Goal: Information Seeking & Learning: Learn about a topic

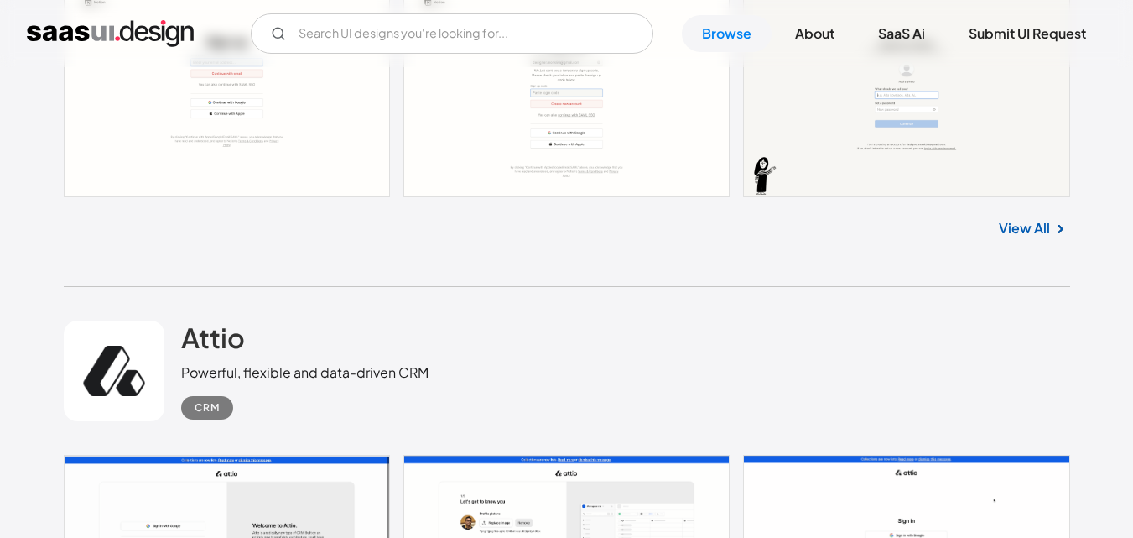
scroll to position [22472, 0]
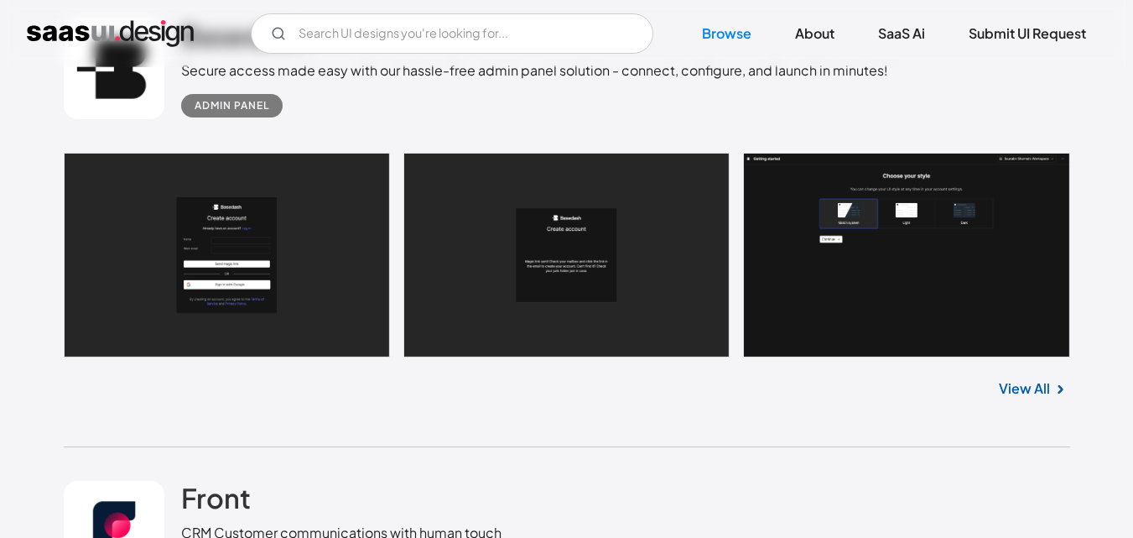
scroll to position [903, 0]
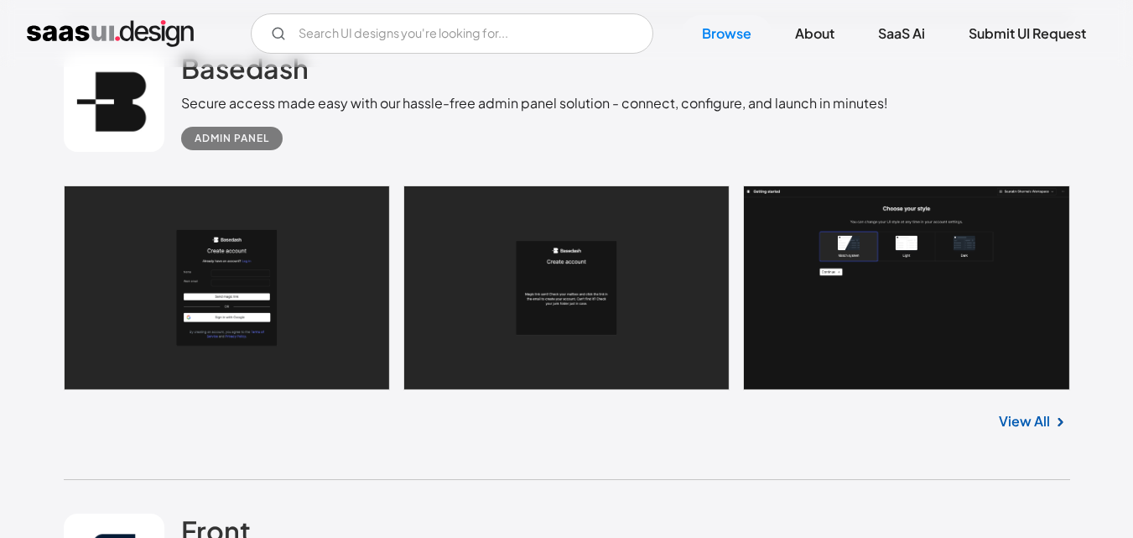
click at [1024, 411] on link "View All" at bounding box center [1024, 421] width 51 height 20
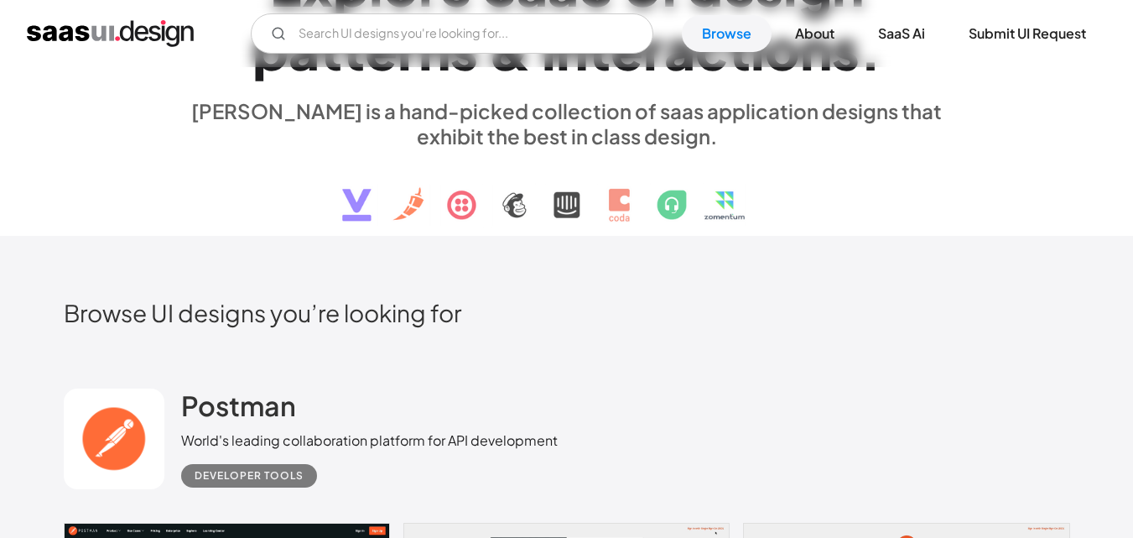
scroll to position [0, 0]
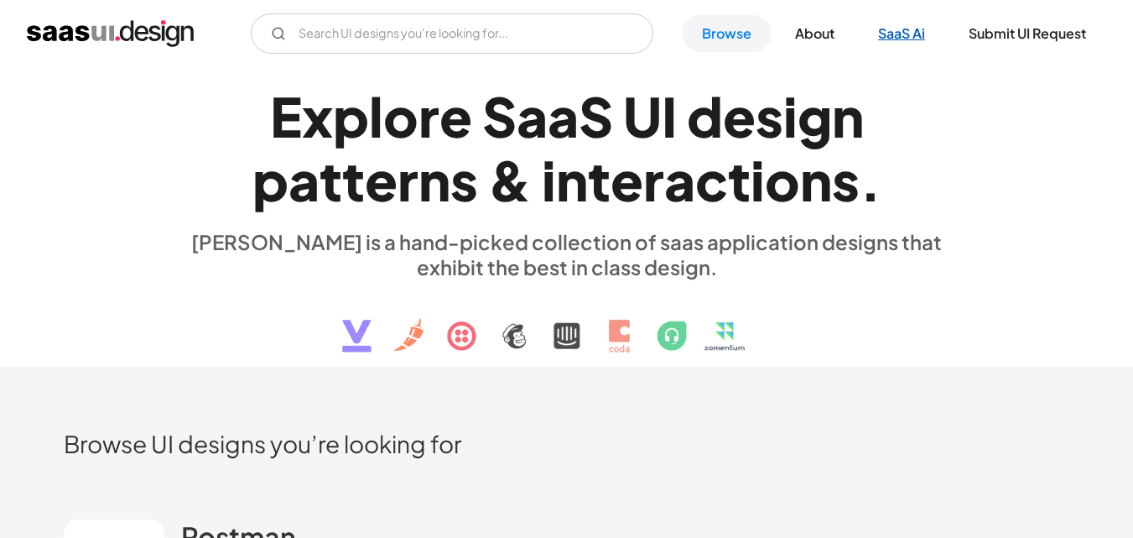
click at [899, 37] on link "SaaS Ai" at bounding box center [901, 33] width 87 height 37
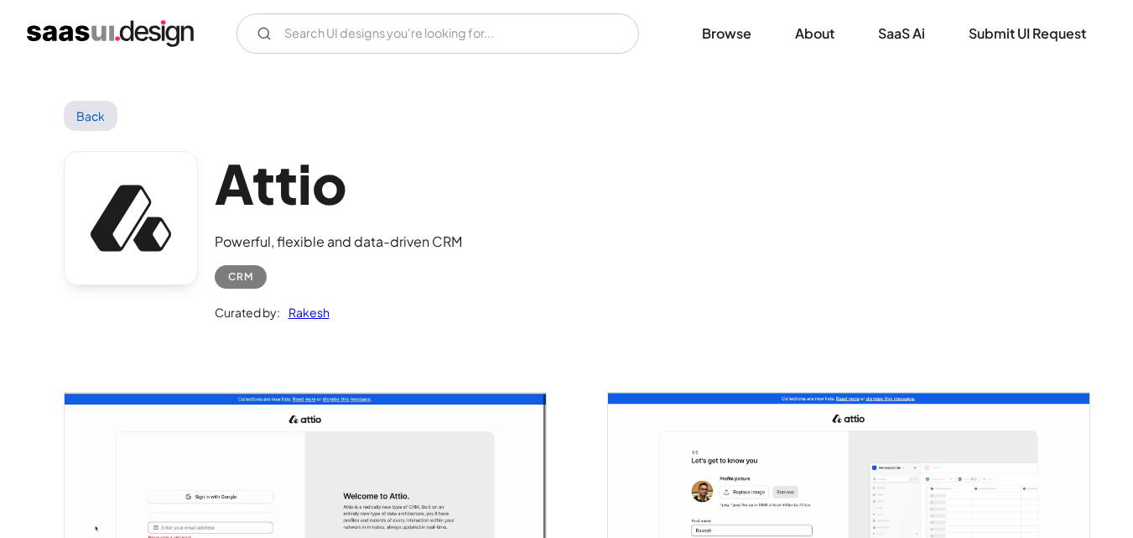
click at [67, 126] on link "Back" at bounding box center [91, 116] width 55 height 30
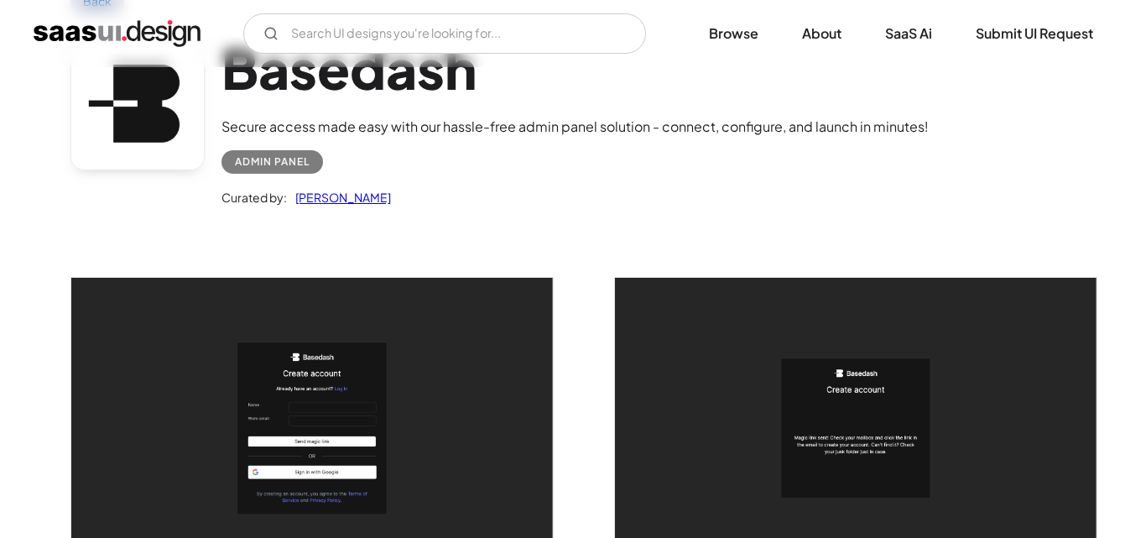
scroll to position [116, 0]
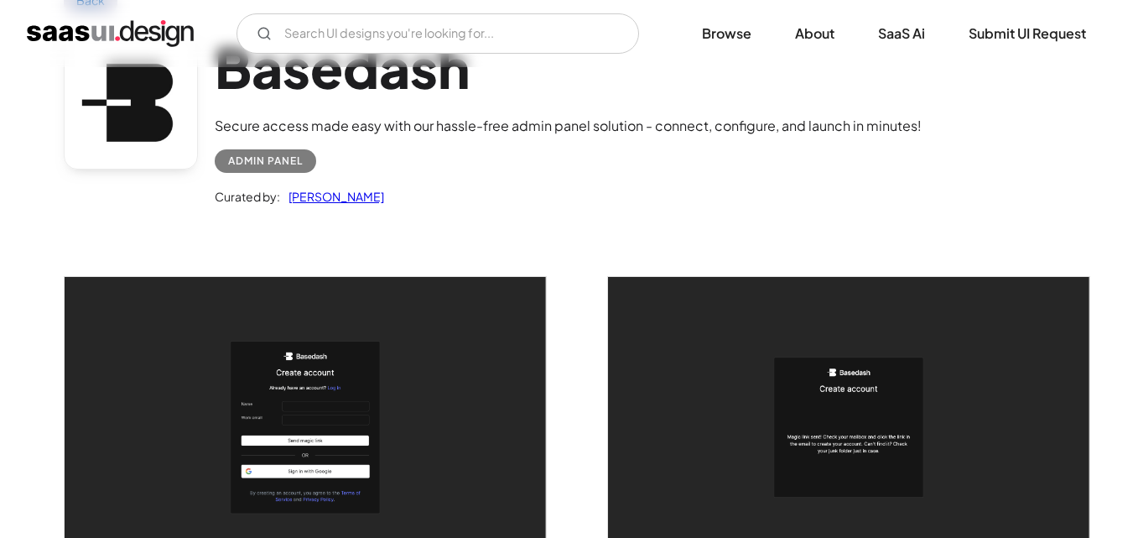
click at [314, 379] on img "open lightbox" at bounding box center [305, 427] width 481 height 301
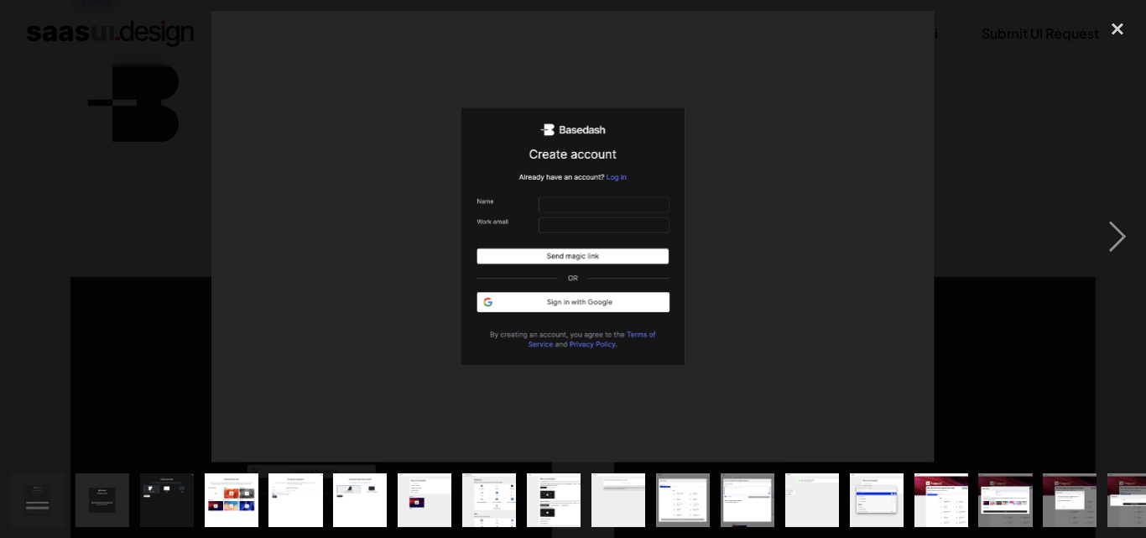
click at [314, 379] on div at bounding box center [573, 236] width 1146 height 451
click at [1118, 244] on div "next image" at bounding box center [1117, 236] width 57 height 451
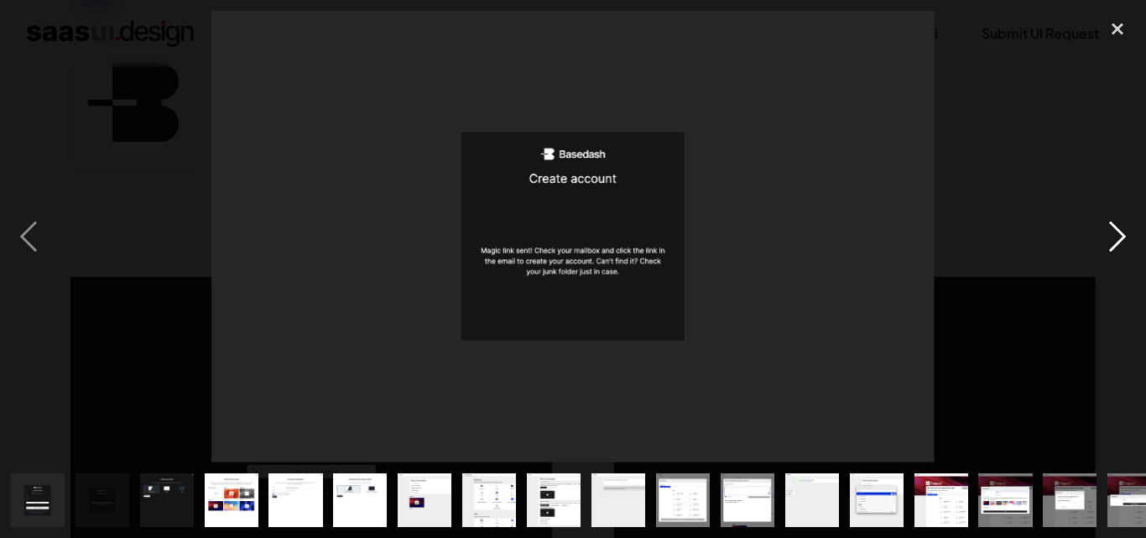
click at [1118, 244] on div "next image" at bounding box center [1117, 236] width 57 height 451
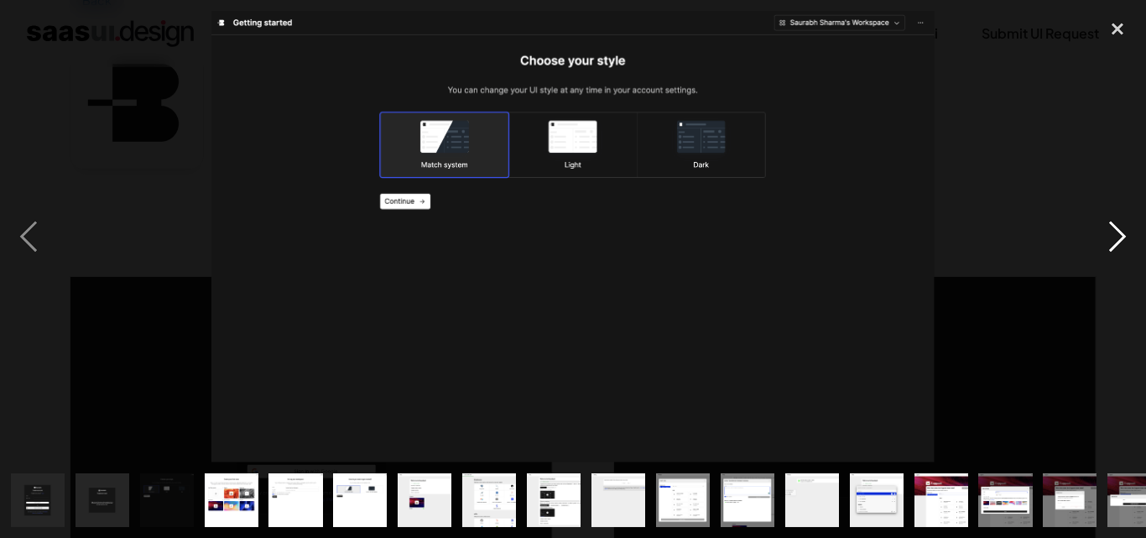
click at [1118, 244] on div "next image" at bounding box center [1117, 236] width 57 height 451
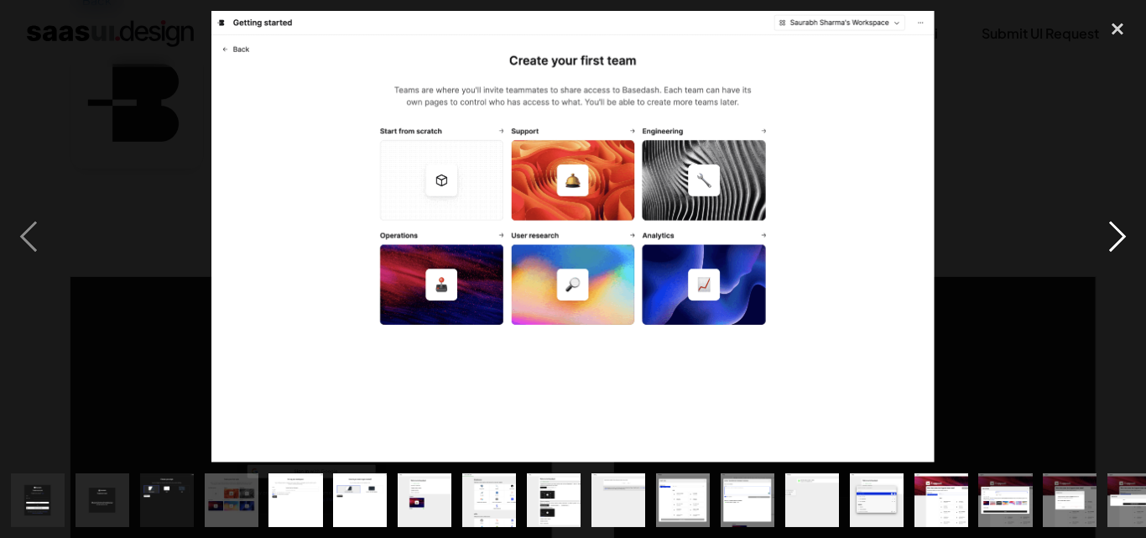
click at [1118, 244] on div "next image" at bounding box center [1117, 236] width 57 height 451
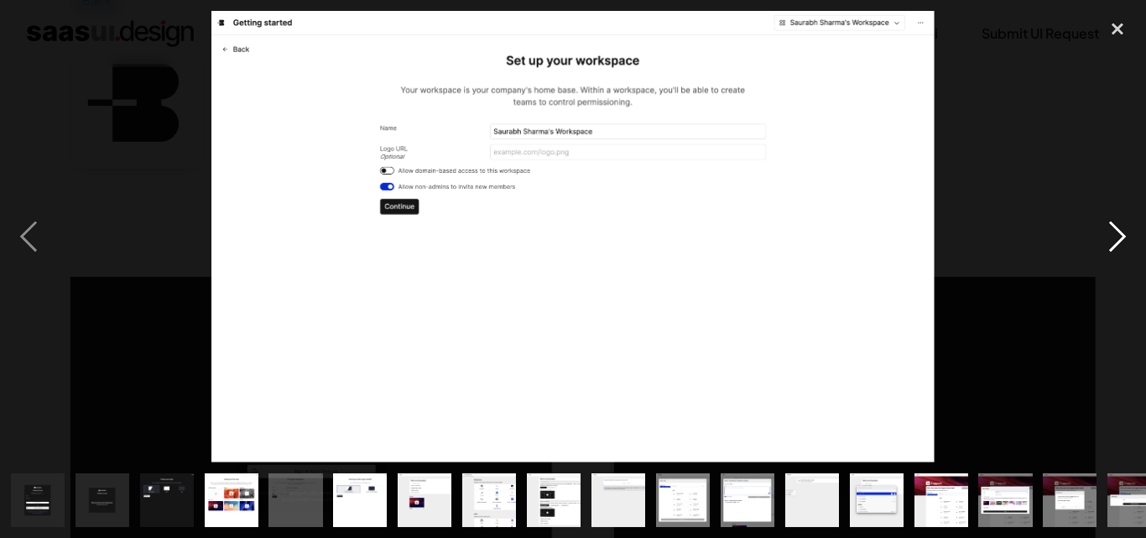
click at [1118, 244] on div "next image" at bounding box center [1117, 236] width 57 height 451
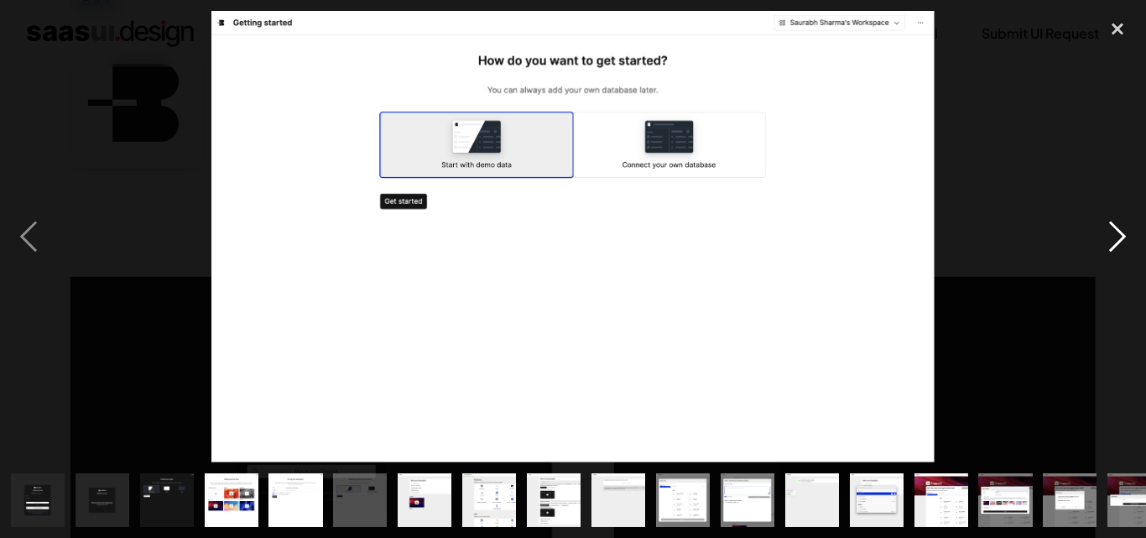
click at [1118, 244] on div "next image" at bounding box center [1117, 236] width 57 height 451
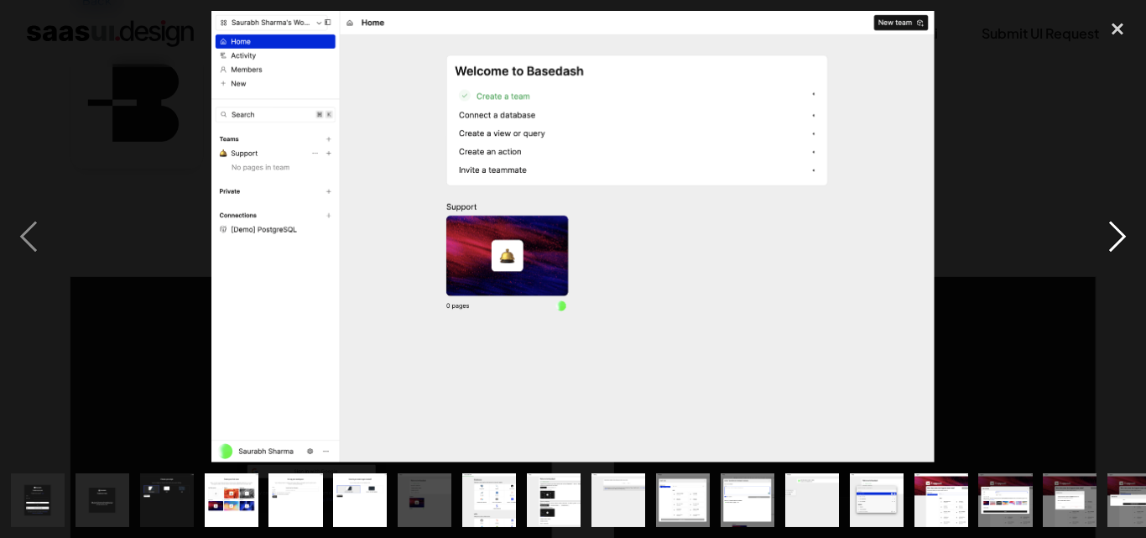
click at [1118, 244] on div "next image" at bounding box center [1117, 236] width 57 height 451
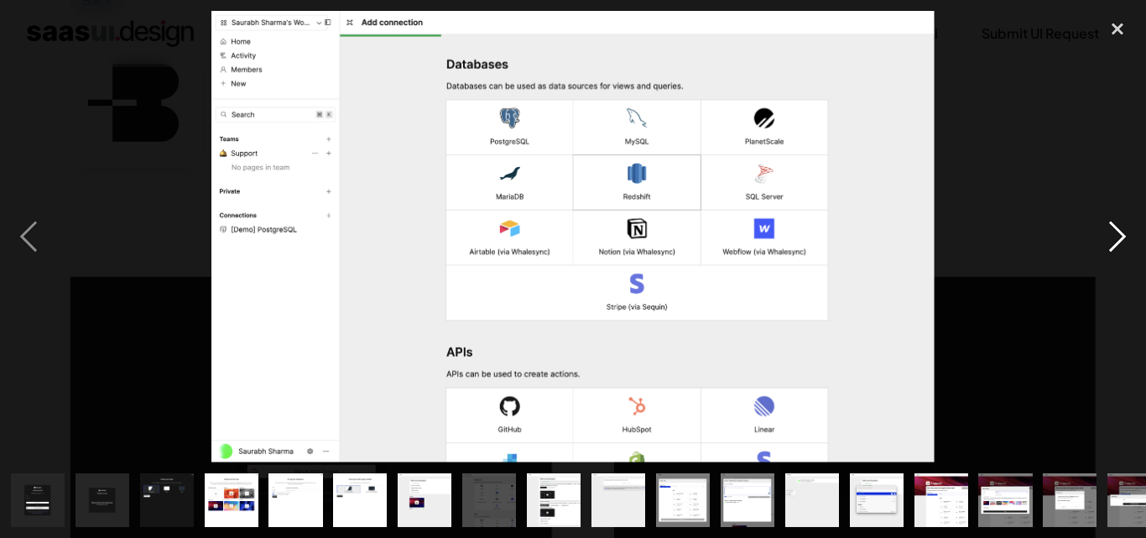
click at [1118, 244] on div "next image" at bounding box center [1117, 236] width 57 height 451
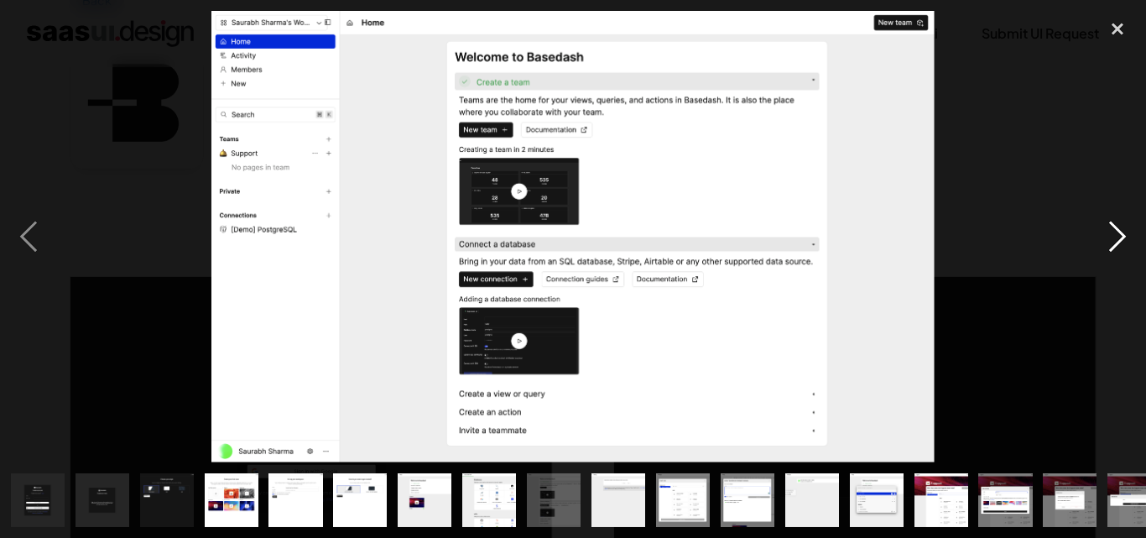
click at [1118, 244] on div "next image" at bounding box center [1117, 236] width 57 height 451
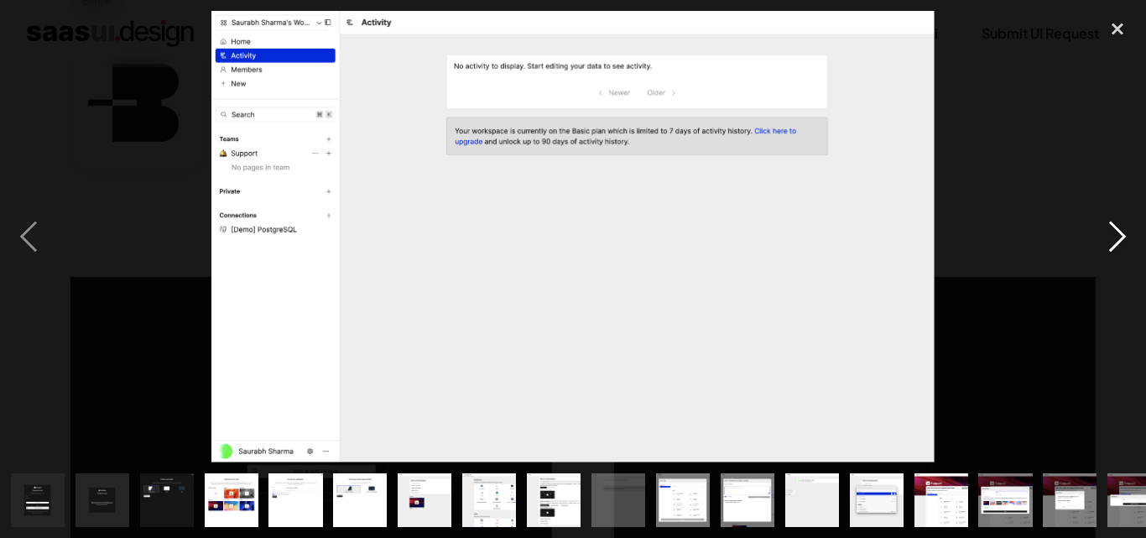
click at [1118, 244] on div "next image" at bounding box center [1117, 236] width 57 height 451
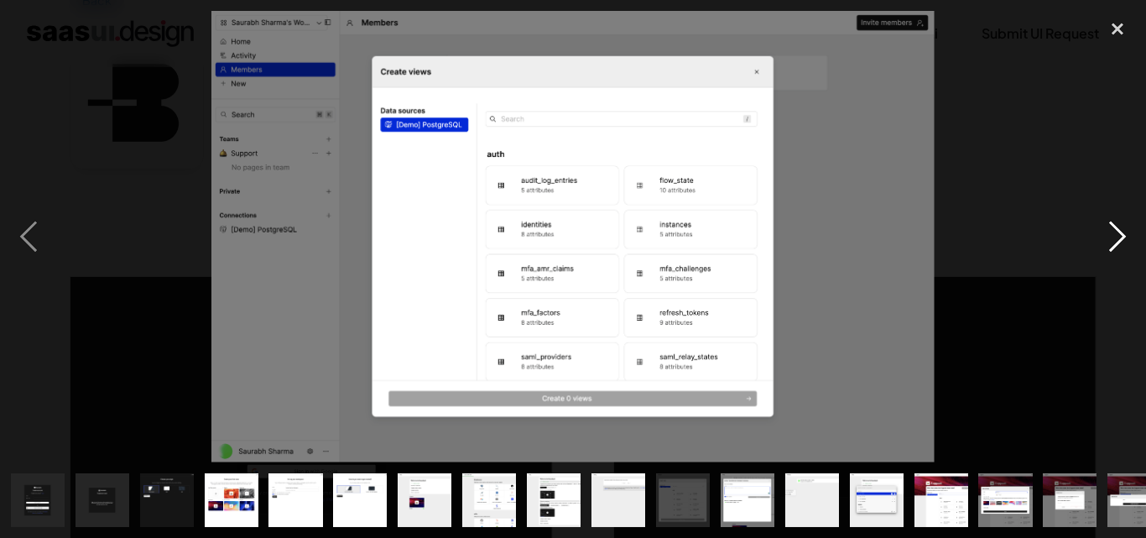
click at [1118, 244] on div "next image" at bounding box center [1117, 236] width 57 height 451
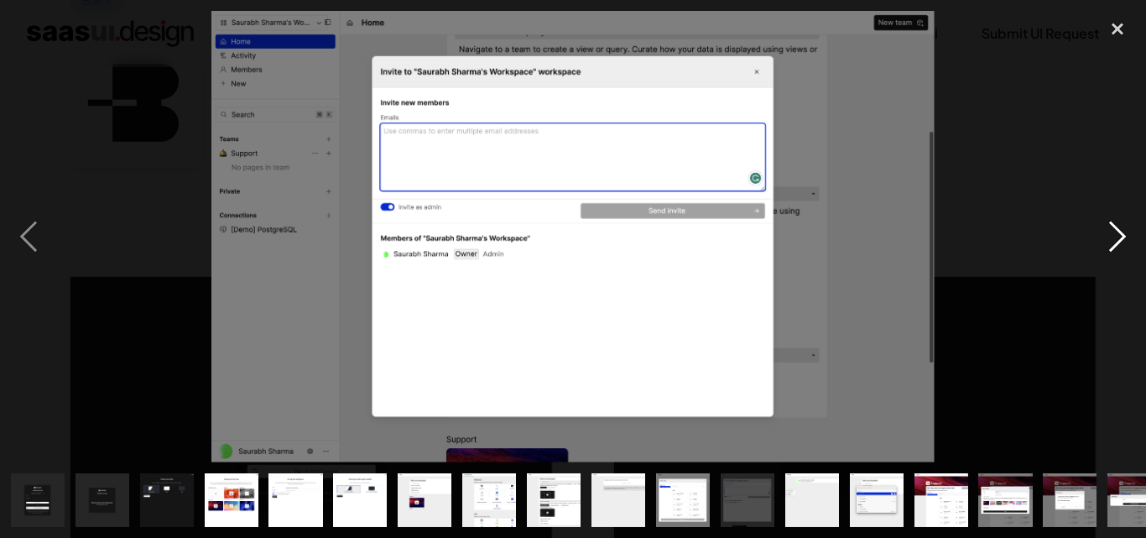
click at [1118, 244] on div "next image" at bounding box center [1117, 236] width 57 height 451
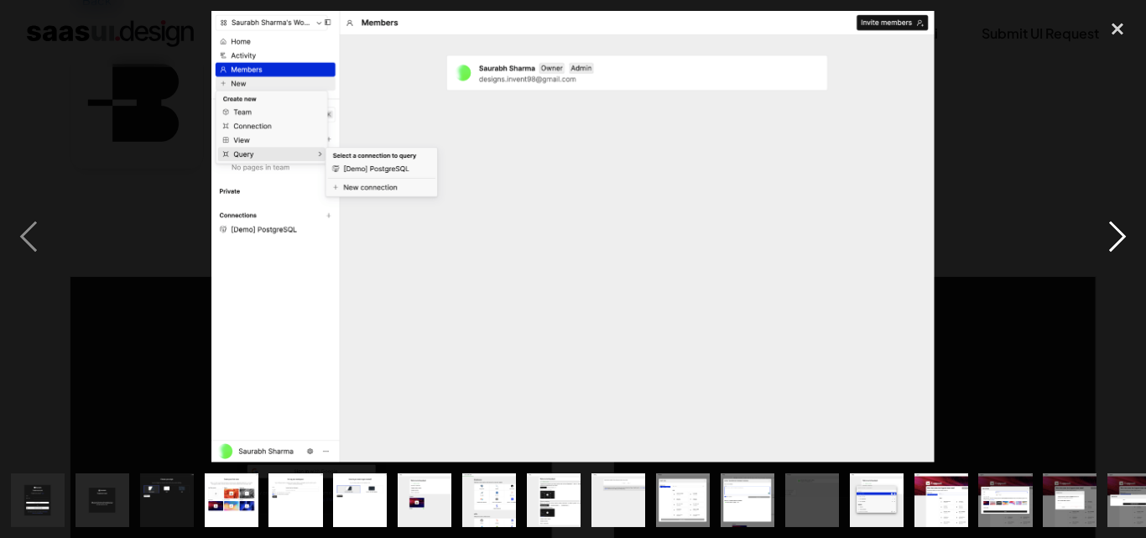
click at [1118, 244] on div "next image" at bounding box center [1117, 236] width 57 height 451
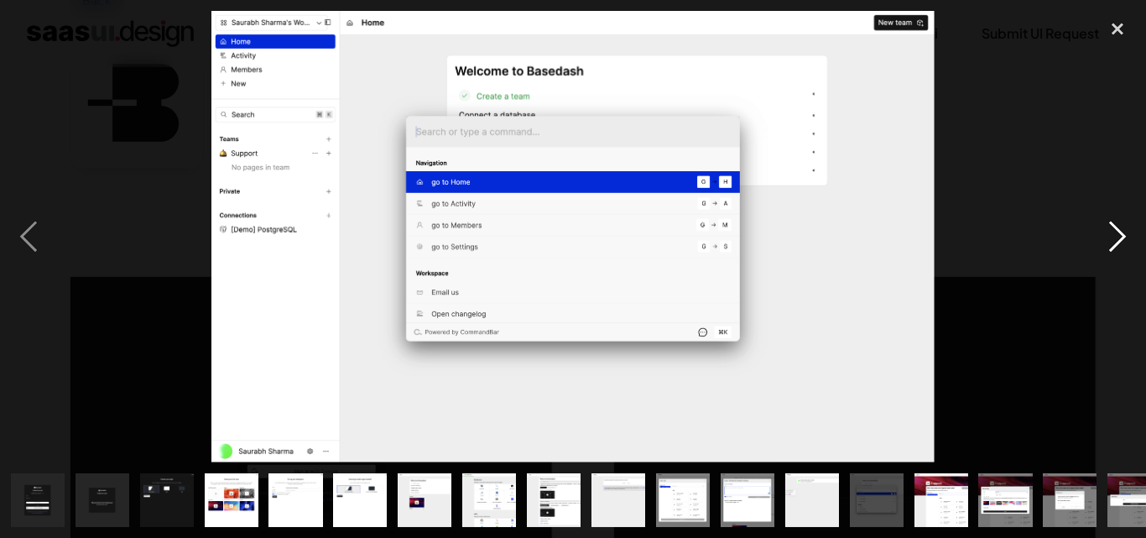
click at [1118, 244] on div "next image" at bounding box center [1117, 236] width 57 height 451
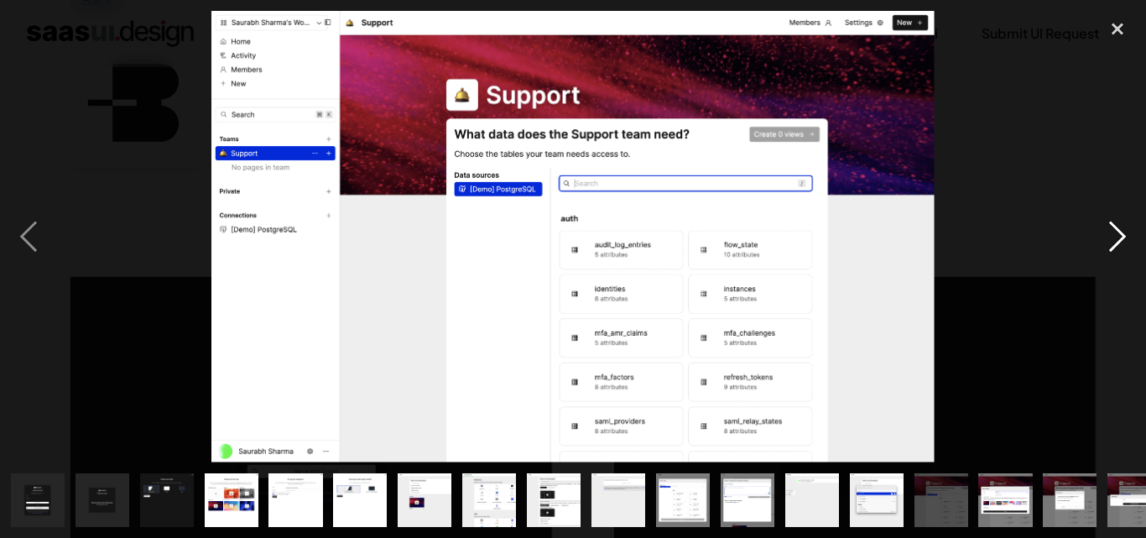
click at [1118, 244] on div "next image" at bounding box center [1117, 236] width 57 height 451
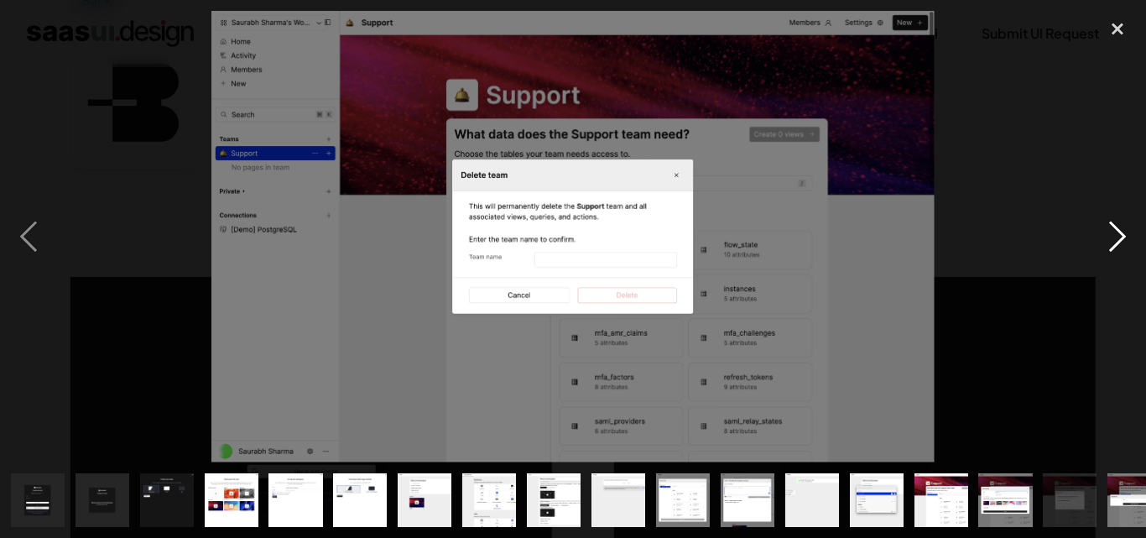
click at [1118, 244] on div "next image" at bounding box center [1117, 236] width 57 height 451
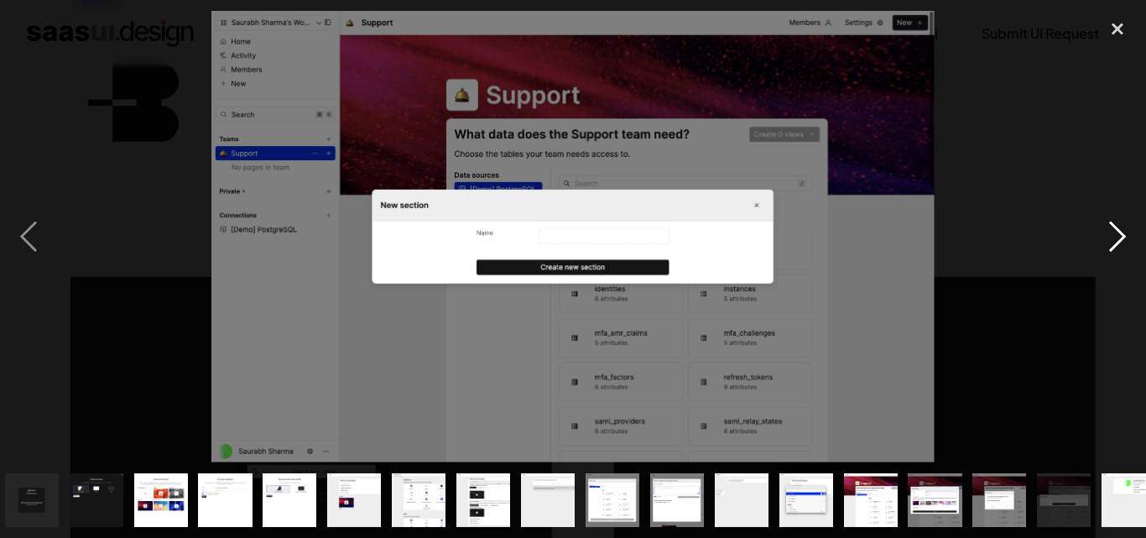
click at [1118, 244] on div "next image" at bounding box center [1117, 236] width 57 height 451
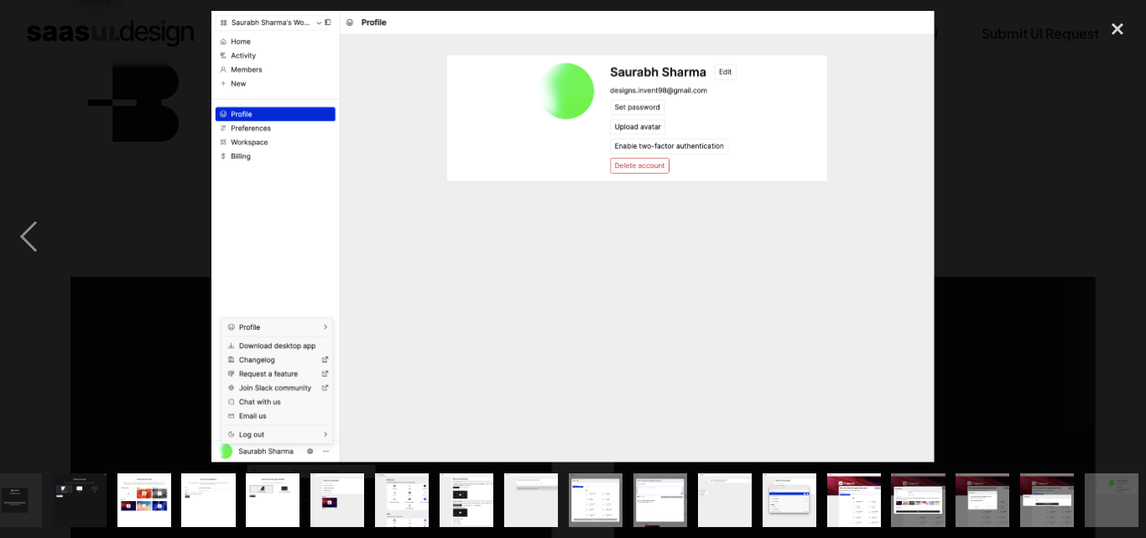
click at [1118, 244] on div "next image" at bounding box center [1117, 236] width 57 height 451
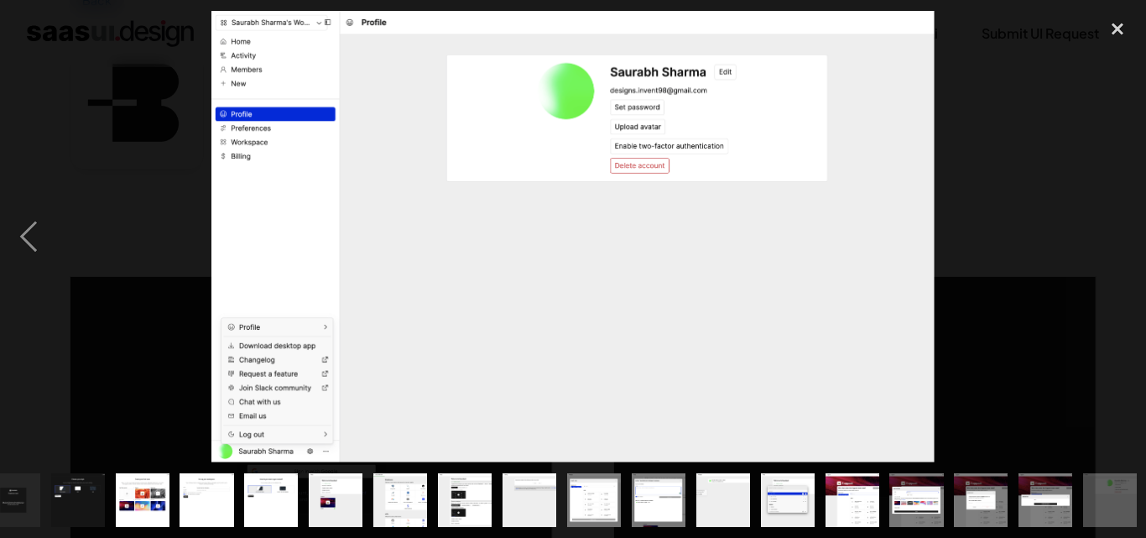
scroll to position [0, 91]
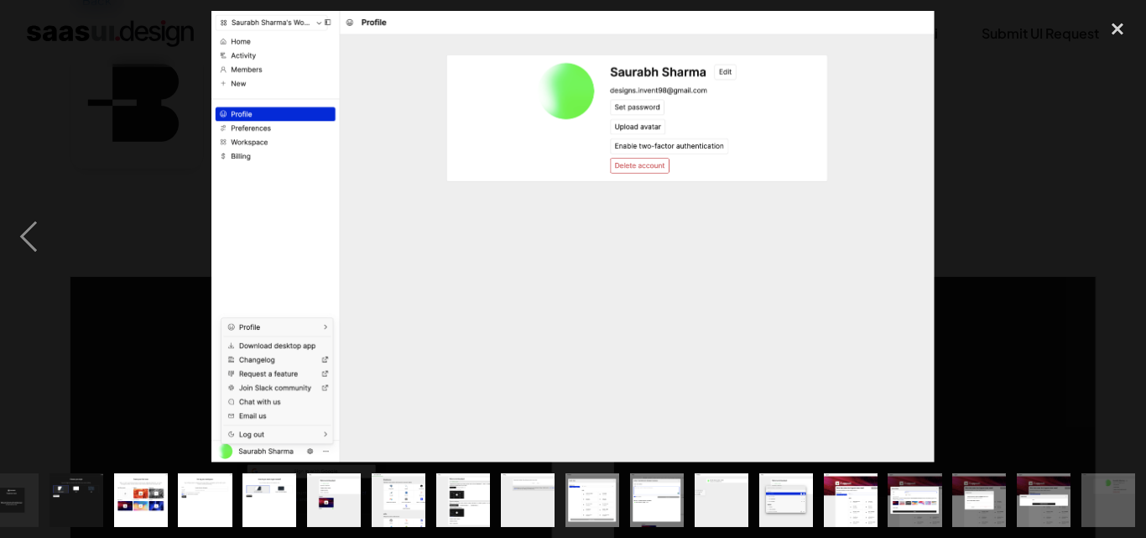
click at [1118, 244] on div "next image" at bounding box center [1117, 236] width 57 height 451
